Goal: Task Accomplishment & Management: Manage account settings

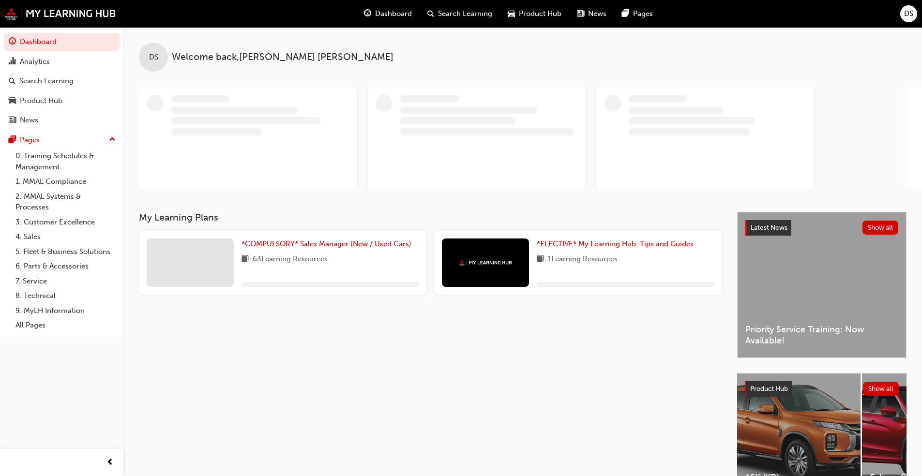
click at [483, 16] on span "DS" at bounding box center [908, 13] width 9 height 11
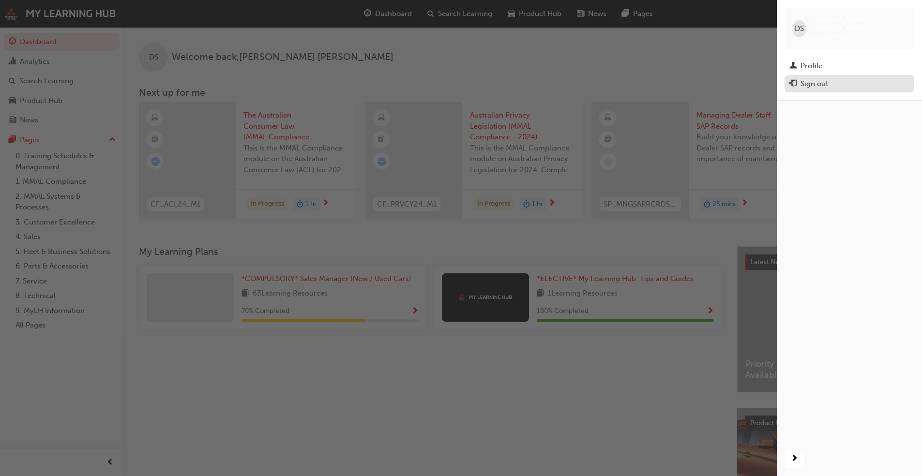
click at [483, 79] on div "Sign out" at bounding box center [814, 83] width 28 height 11
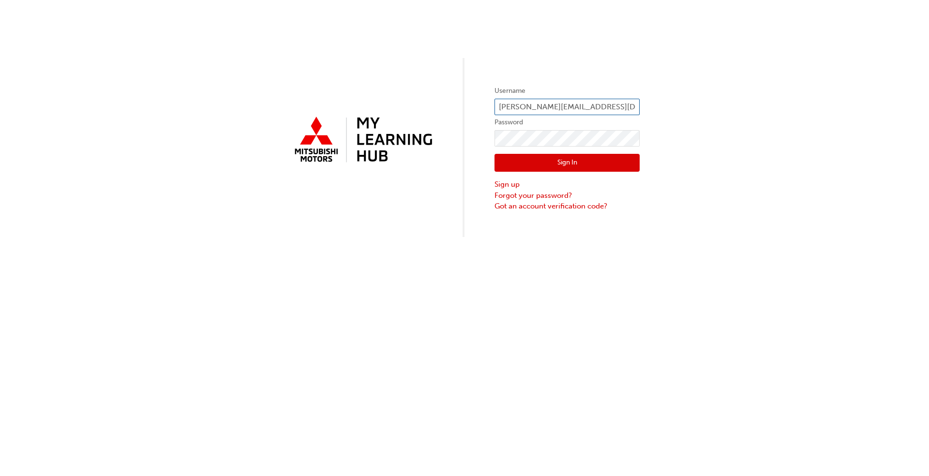
click at [580, 111] on input "d.simpson@snag.net.au" at bounding box center [566, 107] width 145 height 16
click at [596, 107] on input "d.simpson@snag.net.au" at bounding box center [566, 107] width 145 height 16
type input "d"
type input "b.sudmalis@snag.net.au"
click button "Sign In" at bounding box center [566, 163] width 145 height 18
